Goal: Obtain resource: Obtain resource

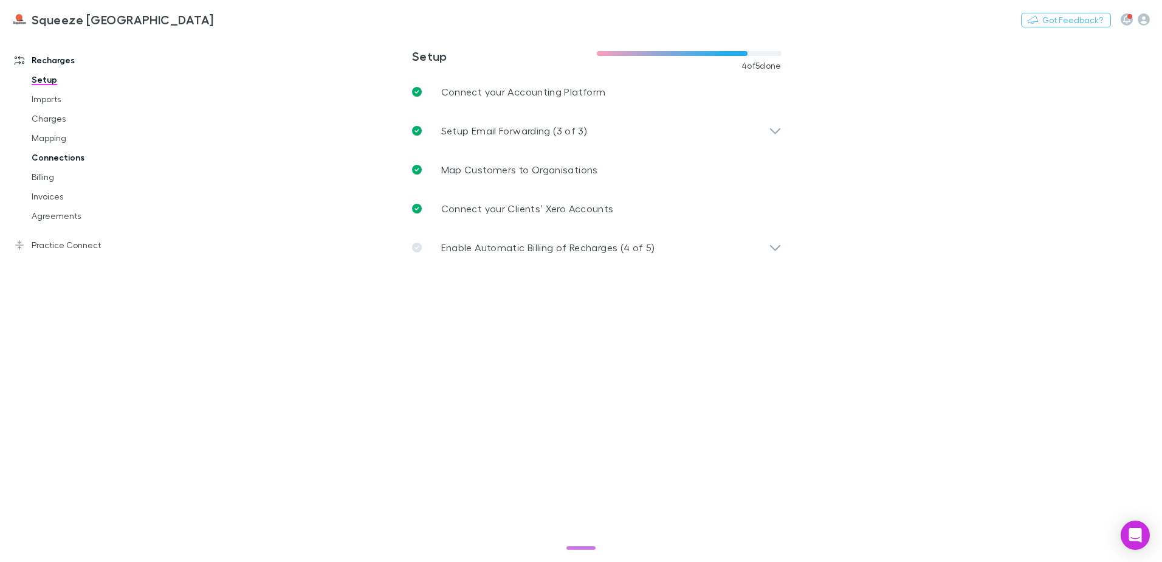
click at [64, 159] on link "Connections" at bounding box center [91, 157] width 145 height 19
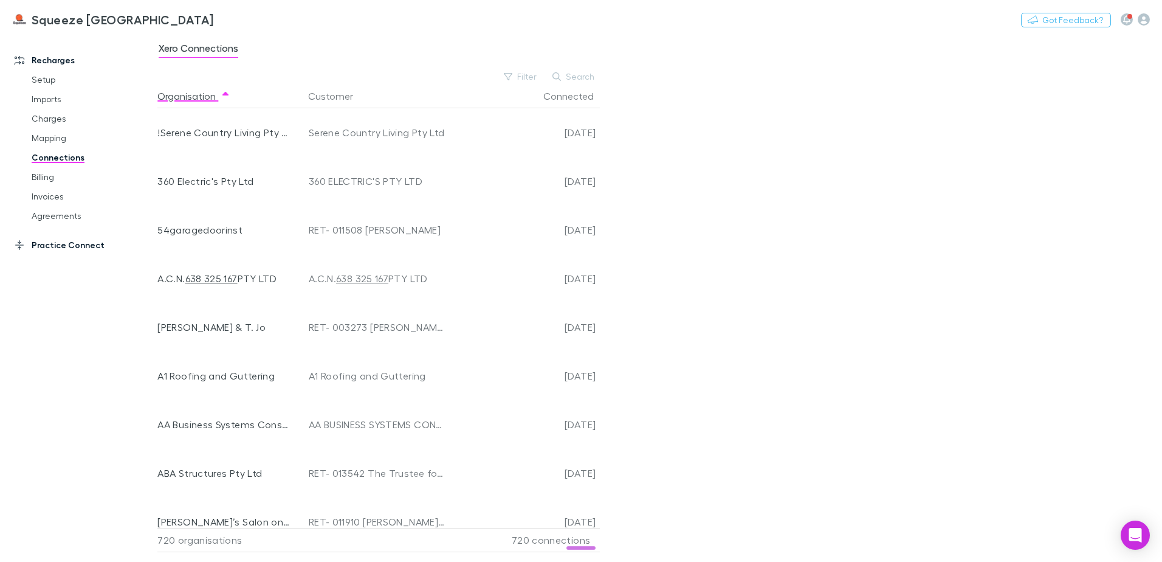
click at [56, 240] on link "Practice Connect" at bounding box center [83, 244] width 162 height 19
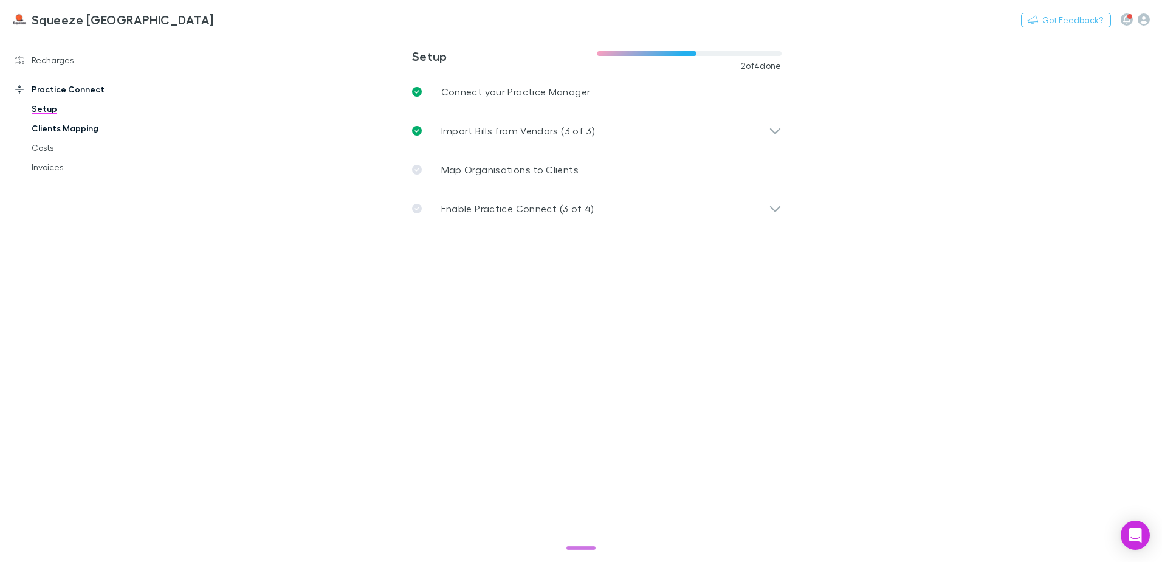
click at [63, 130] on link "Clients Mapping" at bounding box center [91, 128] width 145 height 19
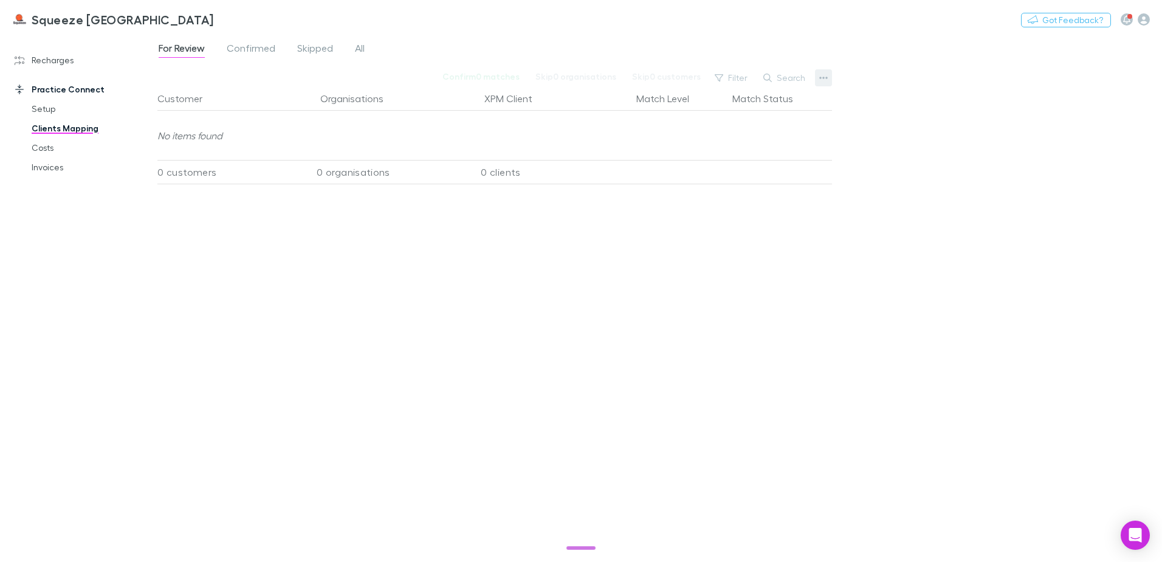
click at [819, 73] on icon "button" at bounding box center [823, 78] width 9 height 10
click at [718, 126] on p "CSV Export" at bounding box center [748, 124] width 167 height 22
click at [819, 80] on button "button" at bounding box center [823, 77] width 17 height 17
click at [690, 137] on p "Export for For-review Client Mappings" at bounding box center [748, 148] width 167 height 26
click at [250, 53] on span "Confirmed" at bounding box center [251, 50] width 49 height 16
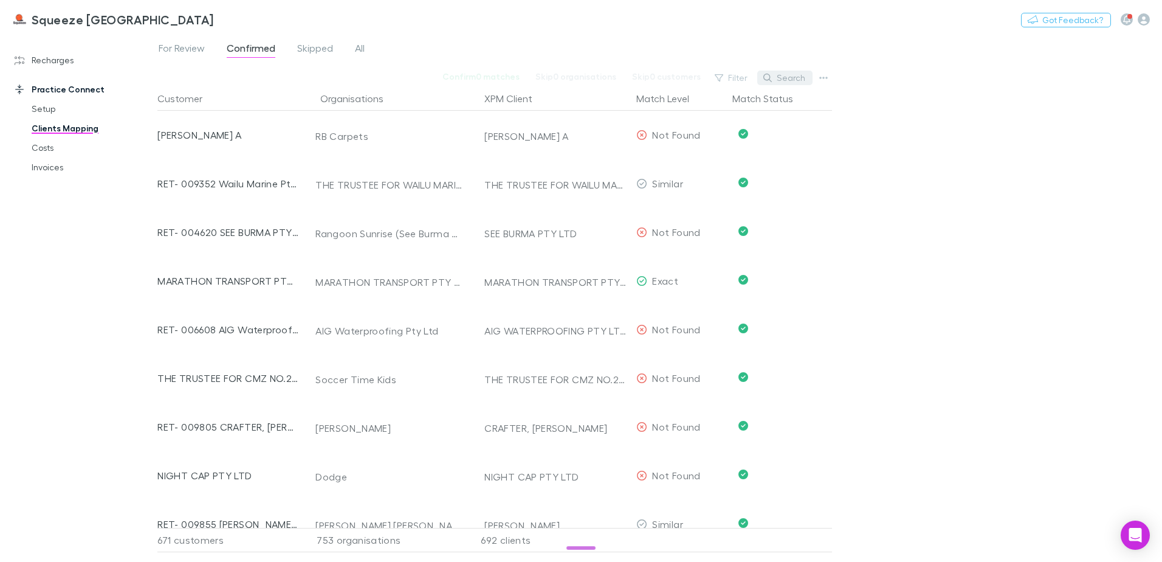
click at [799, 78] on button "Search" at bounding box center [784, 78] width 55 height 15
click at [825, 77] on icon "button" at bounding box center [823, 78] width 9 height 10
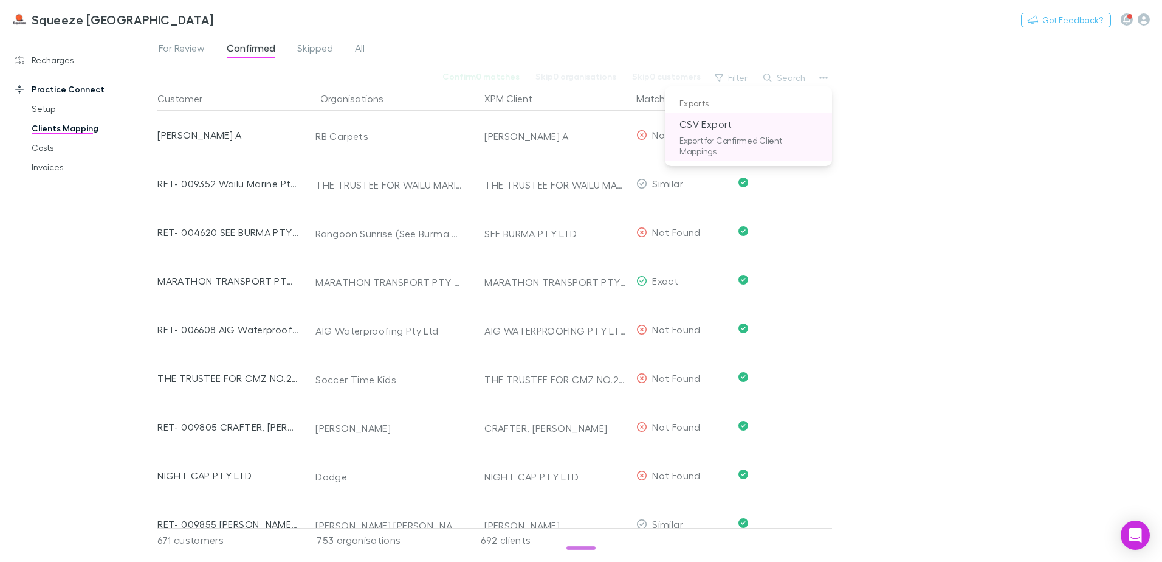
click at [706, 136] on p "Export for Confirmed Client Mappings" at bounding box center [748, 148] width 167 height 26
